Goal: Transaction & Acquisition: Purchase product/service

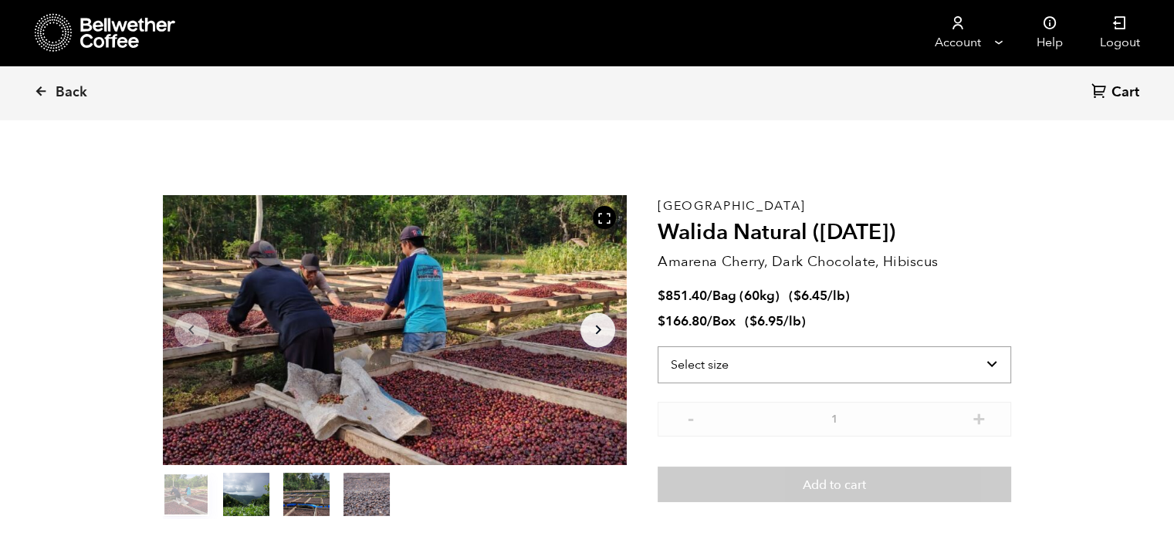
click at [690, 363] on select "Select size Bag (60kg) (132 lbs) Box (24 lbs)" at bounding box center [833, 364] width 353 height 37
select select "bag-3"
click at [657, 346] on select "Select size Bag (60kg) (132 lbs) Box (24 lbs)" at bounding box center [833, 364] width 353 height 37
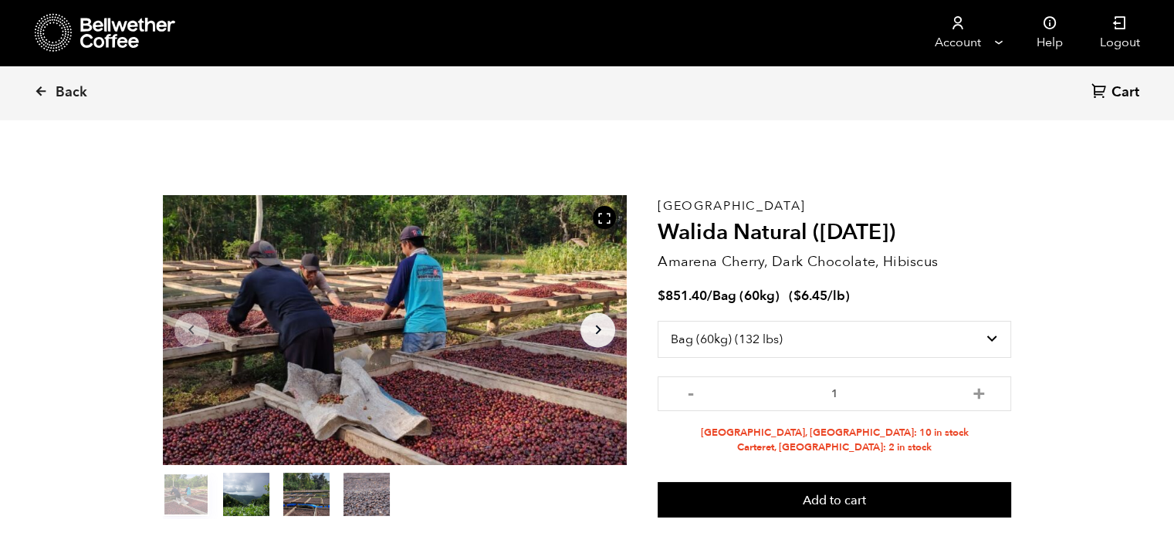
click at [981, 418] on div "[GEOGRAPHIC_DATA], [GEOGRAPHIC_DATA]: 10 in stock Carteret, [GEOGRAPHIC_DATA]: …" at bounding box center [833, 436] width 353 height 37
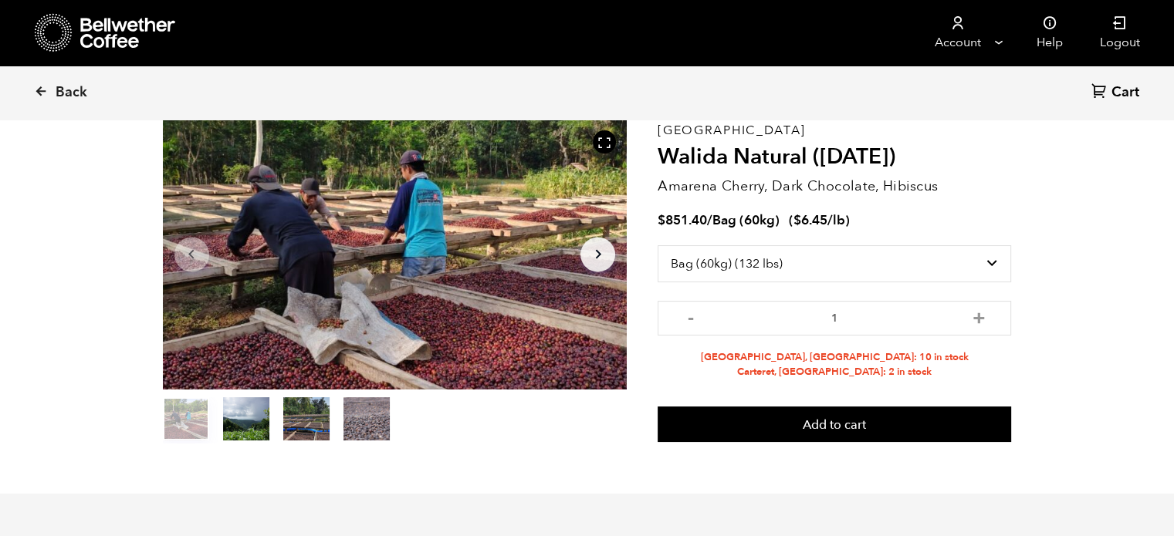
scroll to position [76, 0]
click at [367, 419] on button "item 3" at bounding box center [366, 421] width 46 height 43
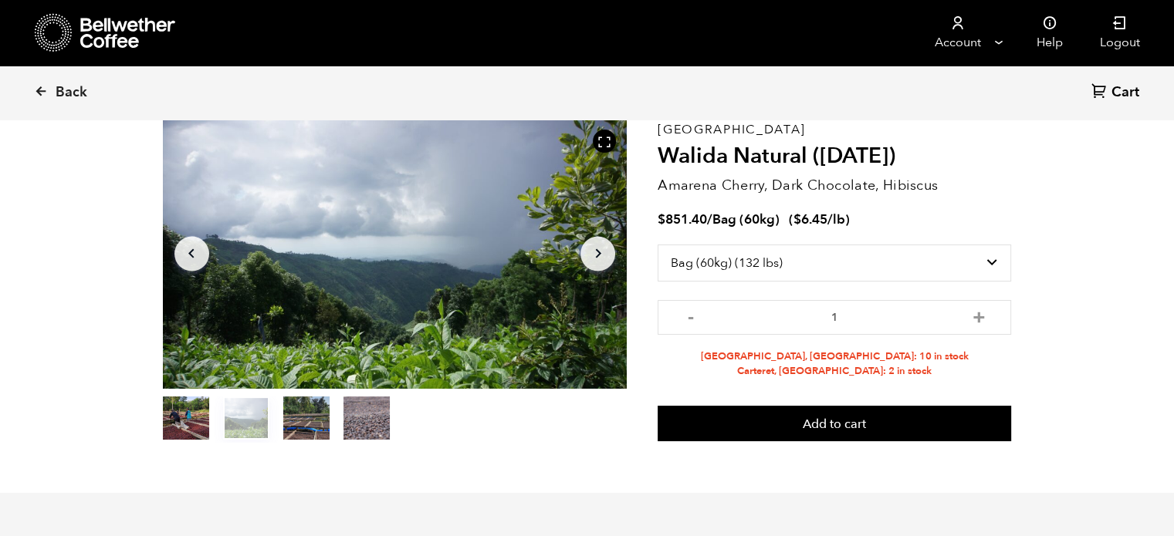
scroll to position [0, 0]
